Goal: Transaction & Acquisition: Purchase product/service

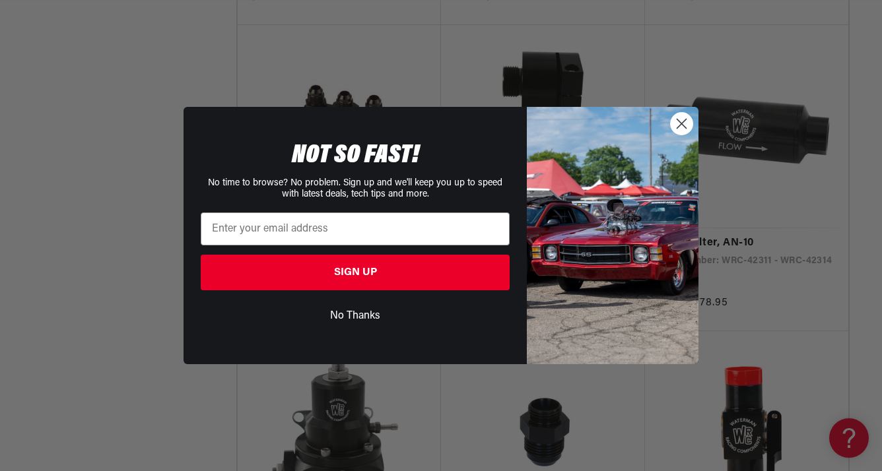
click at [684, 123] on circle "Close dialog" at bounding box center [681, 124] width 22 height 22
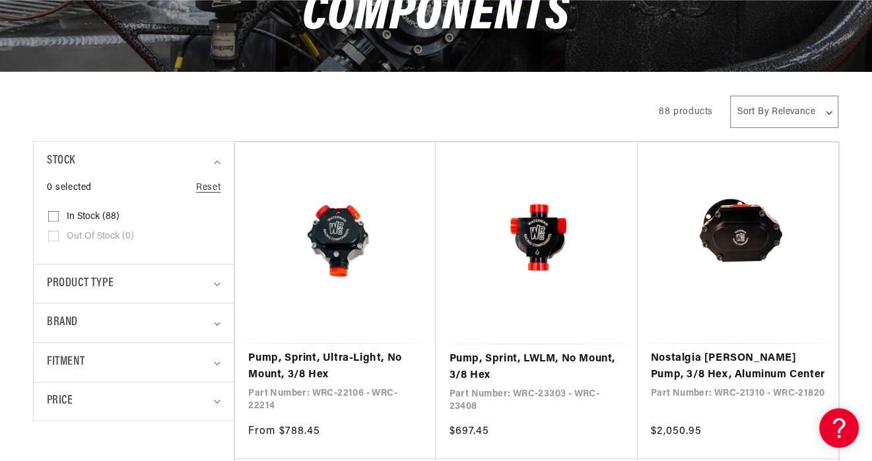
click at [829, 113] on select "Sort By Relevance Sort By Price, Low to High Sort By Price, High to Low" at bounding box center [784, 112] width 108 height 32
select select "price-descending"
click at [730, 96] on select "Sort By Relevance Sort By Price, Low to High Sort By Price, High to Low" at bounding box center [784, 112] width 108 height 32
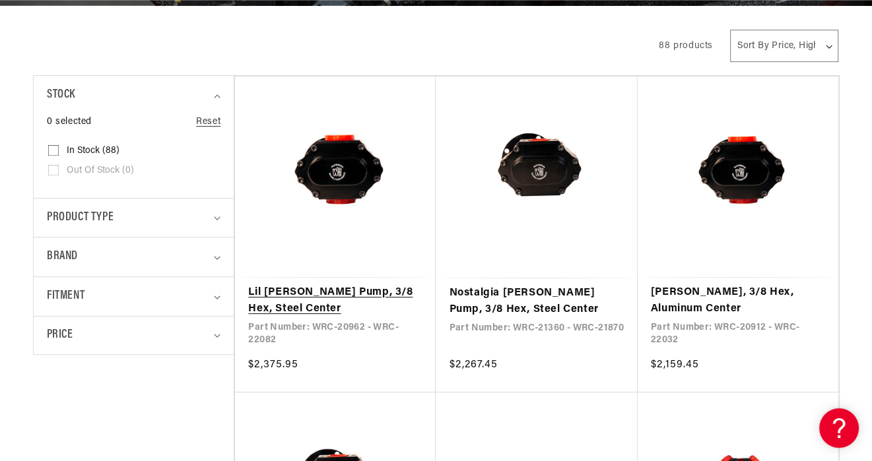
click at [339, 284] on link "Lil [PERSON_NAME] Pump, 3/8 Hex, Steel Center" at bounding box center [335, 301] width 174 height 34
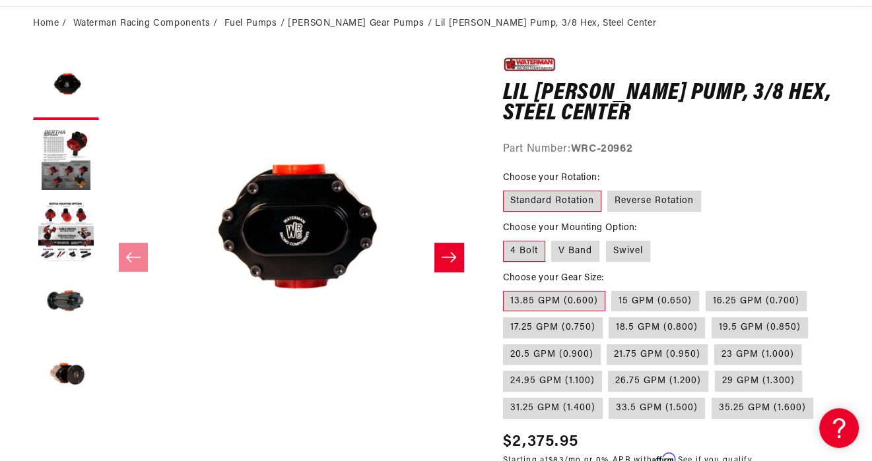
scroll to position [132, 0]
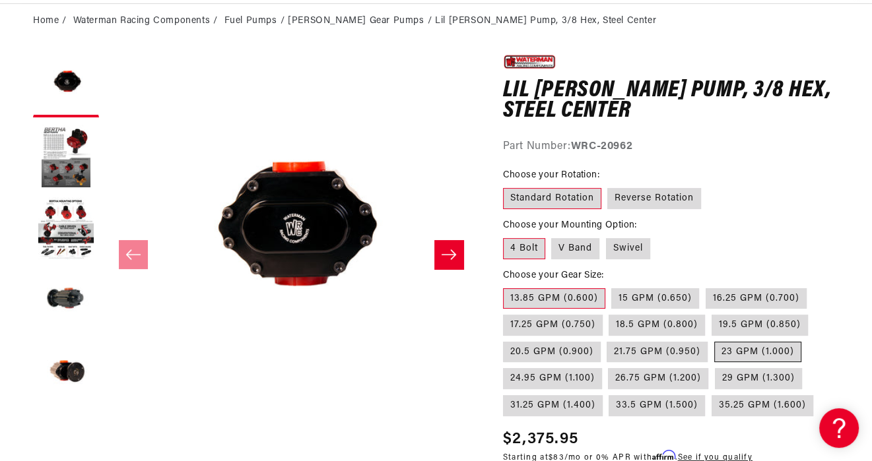
click at [734, 351] on label "23 GPM (1.000)" at bounding box center [757, 352] width 87 height 21
click at [715, 340] on input "23 GPM (1.000)" at bounding box center [714, 339] width 1 height 1
radio input "true"
click at [443, 252] on icon "Slide right" at bounding box center [449, 254] width 16 height 13
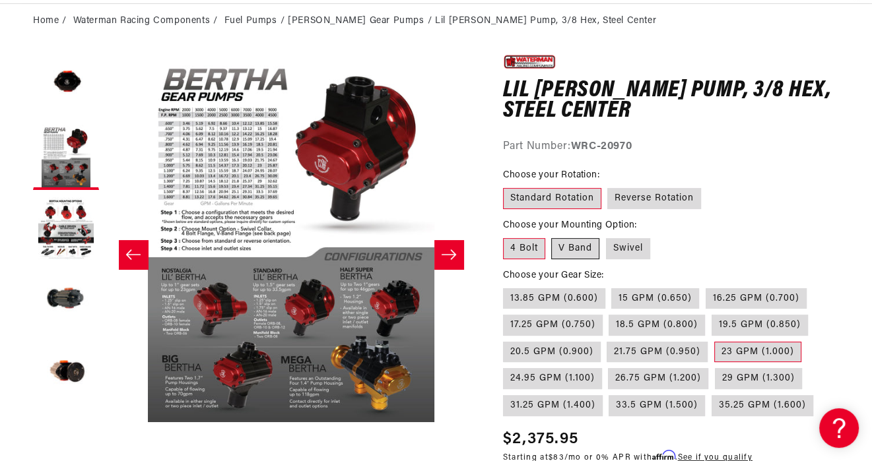
scroll to position [0, 2258]
click at [577, 247] on label "V Band" at bounding box center [575, 248] width 48 height 21
click at [552, 236] on input "V Band" at bounding box center [552, 236] width 1 height 1
radio input "true"
click at [650, 202] on label "Reverse Rotation" at bounding box center [654, 198] width 94 height 21
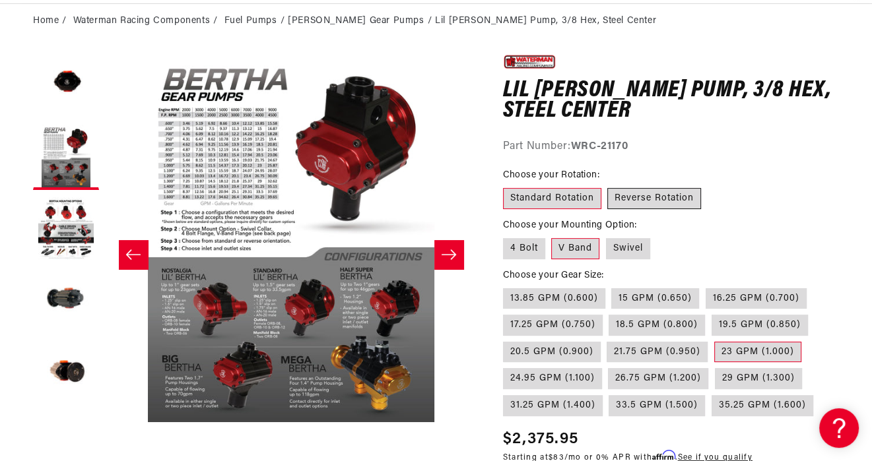
click at [608, 186] on input "Reverse Rotation" at bounding box center [608, 185] width 1 height 1
radio input "true"
click at [639, 377] on label "26.75 GPM (1.200)" at bounding box center [658, 378] width 100 height 21
click at [609, 366] on input "26.75 GPM (1.200)" at bounding box center [608, 366] width 1 height 1
radio input "true"
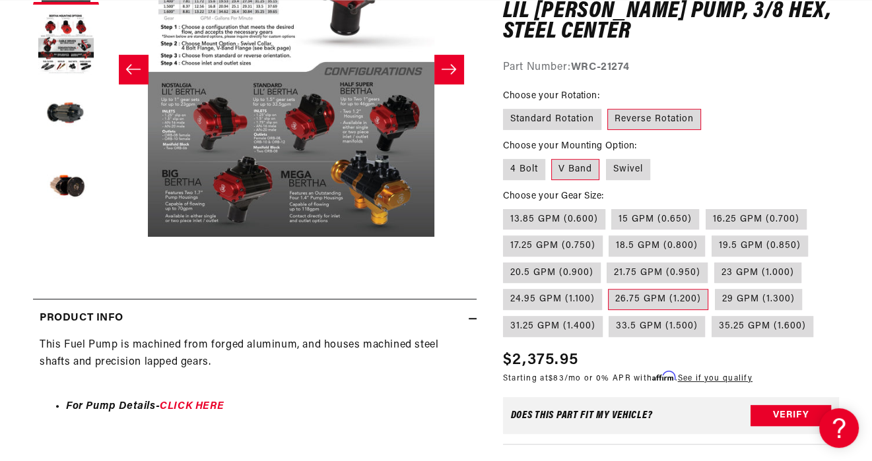
scroll to position [462, 0]
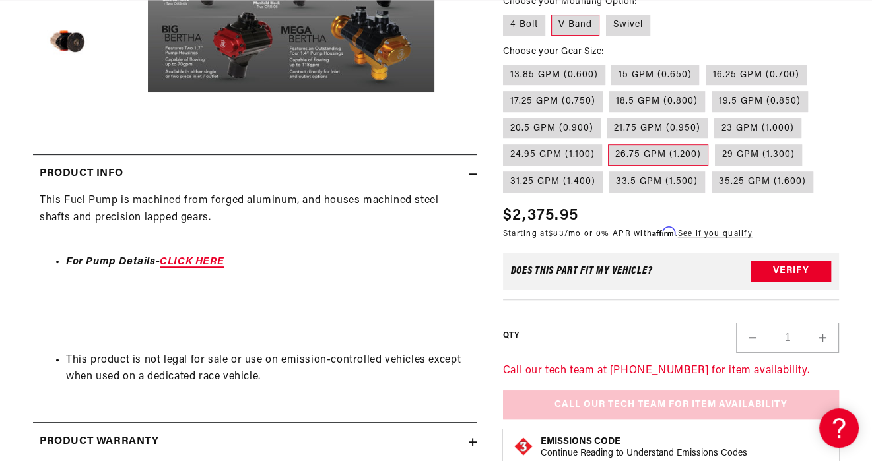
click at [195, 263] on link "CLICK HERE" at bounding box center [192, 262] width 64 height 11
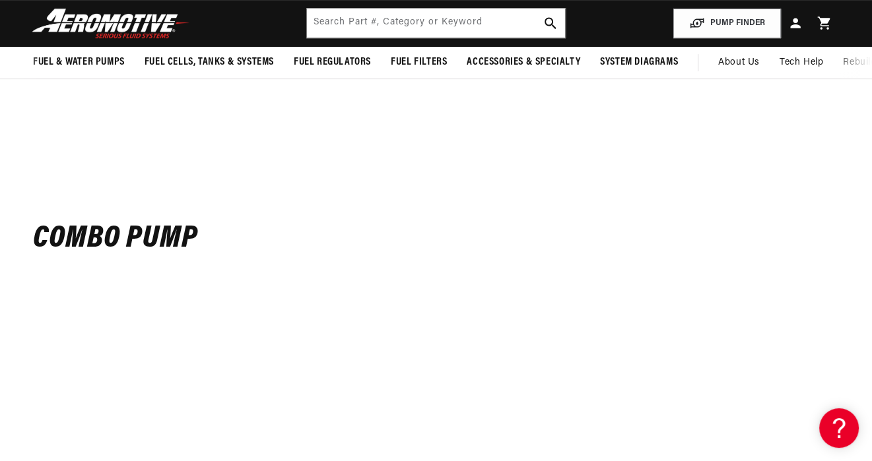
scroll to position [0, 1505]
